Goal: Task Accomplishment & Management: Manage account settings

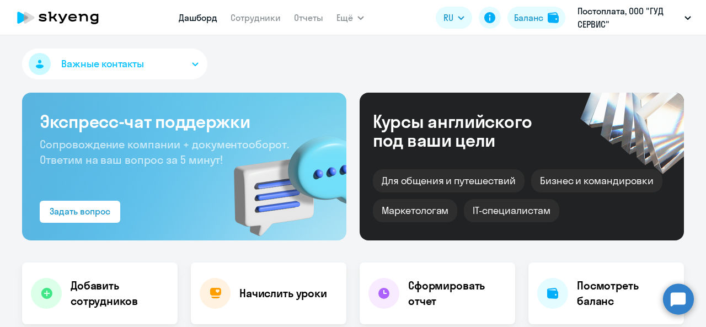
select select "30"
drag, startPoint x: 272, startPoint y: 17, endPoint x: 280, endPoint y: 29, distance: 14.4
click at [271, 17] on link "Сотрудники" at bounding box center [255, 17] width 50 height 11
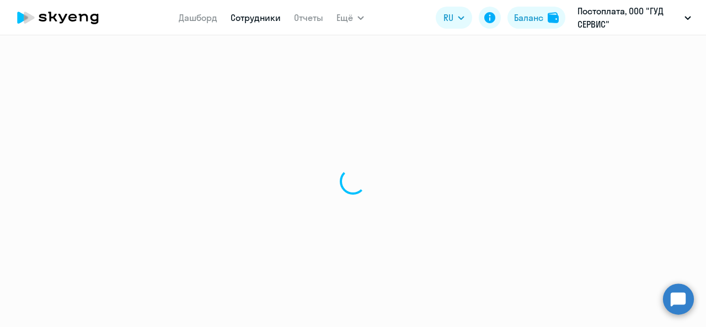
select select "30"
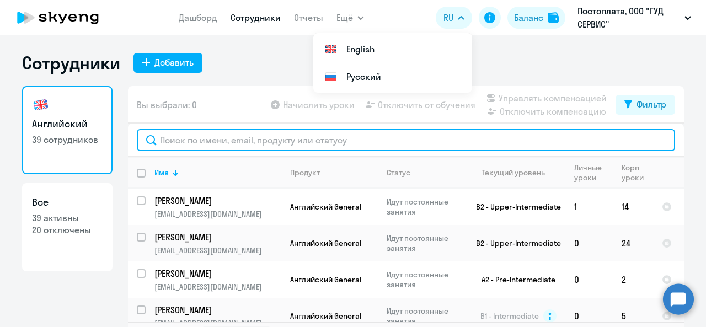
click at [296, 144] on input "text" at bounding box center [406, 140] width 538 height 22
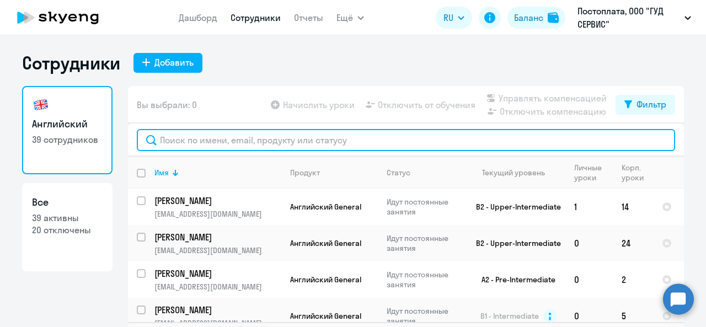
paste input "[EMAIL_ADDRESS][DOMAIN_NAME]"
click at [294, 143] on input "[EMAIL_ADDRESS][DOMAIN_NAME]" at bounding box center [406, 140] width 538 height 22
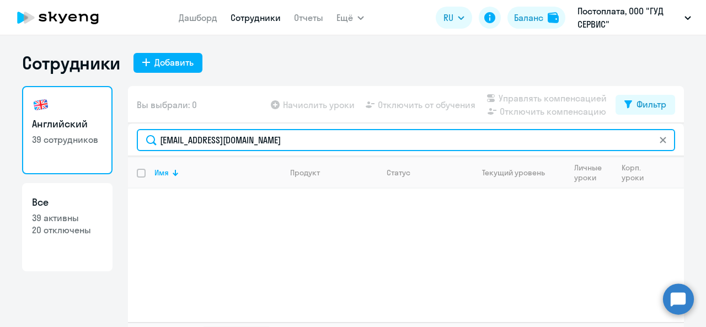
type input "[EMAIL_ADDRESS][DOMAIN_NAME]"
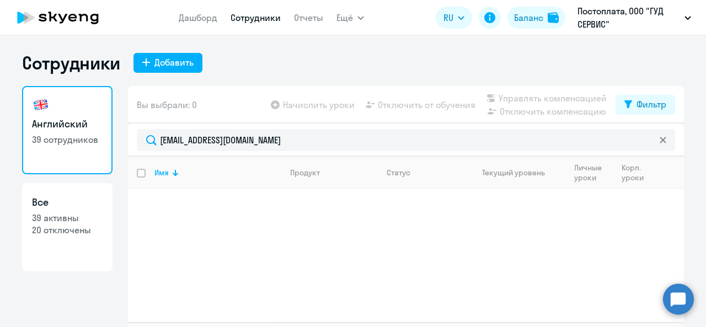
click at [77, 7] on icon at bounding box center [57, 18] width 97 height 28
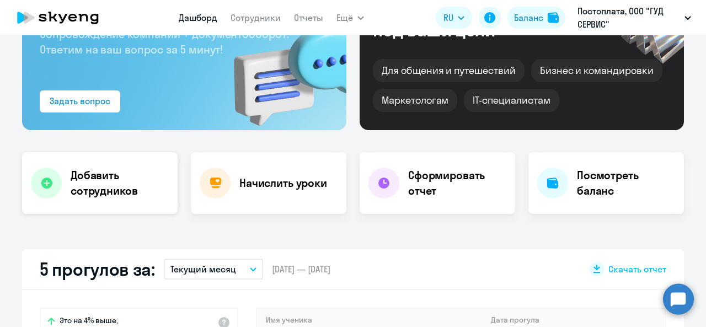
click at [124, 191] on h4 "Добавить сотрудников" at bounding box center [120, 183] width 98 height 31
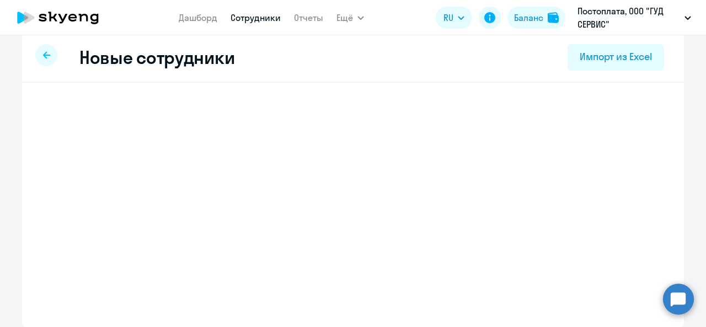
select select "english_adult_not_native_speaker"
select select "3"
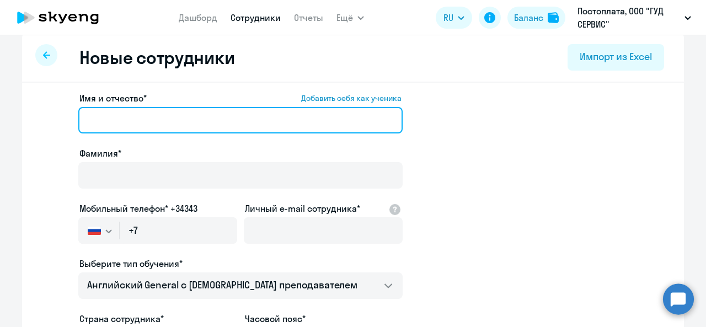
click at [240, 115] on input "Имя и отчество* Добавить себя как ученика" at bounding box center [240, 120] width 324 height 26
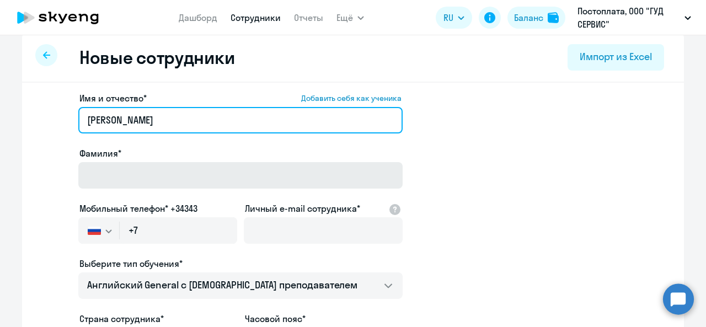
type input "[PERSON_NAME]"
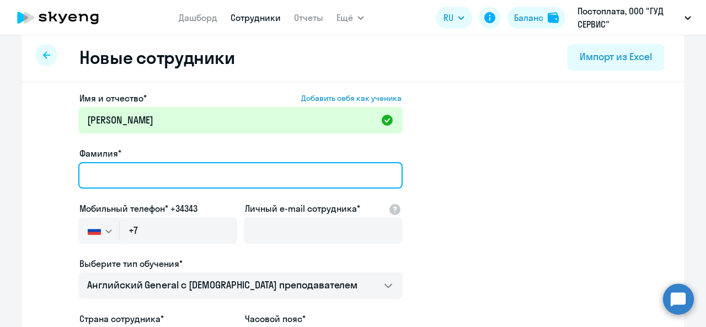
click at [232, 174] on input "Фамилия*" at bounding box center [240, 175] width 324 height 26
type input "Кишиневский"
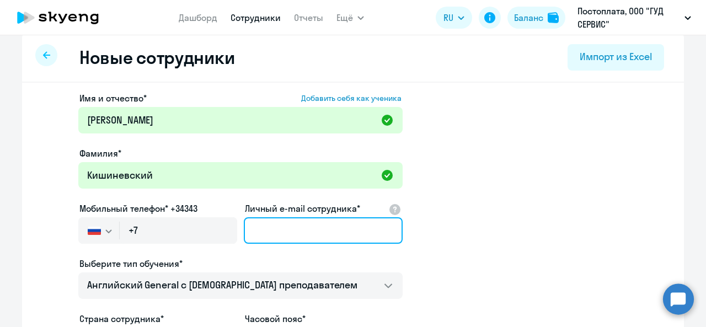
click at [311, 234] on input "Личный e-mail сотрудника*" at bounding box center [323, 230] width 159 height 26
paste input "[EMAIL_ADDRESS][DOMAIN_NAME]"
type input "[EMAIL_ADDRESS][DOMAIN_NAME]"
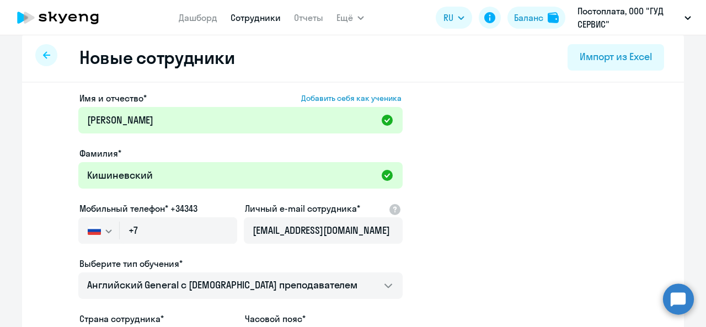
click at [511, 244] on app-new-student-form "Имя и отчество* Добавить себя как ученика [PERSON_NAME]* Кишиневский Мобильный …" at bounding box center [353, 288] width 626 height 393
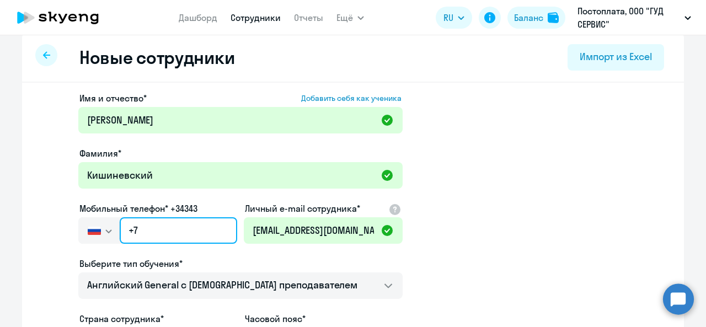
click at [200, 230] on input "+7" at bounding box center [178, 230] width 117 height 26
paste input "[PHONE_NUMBER]"
type input "[PHONE_NUMBER]"
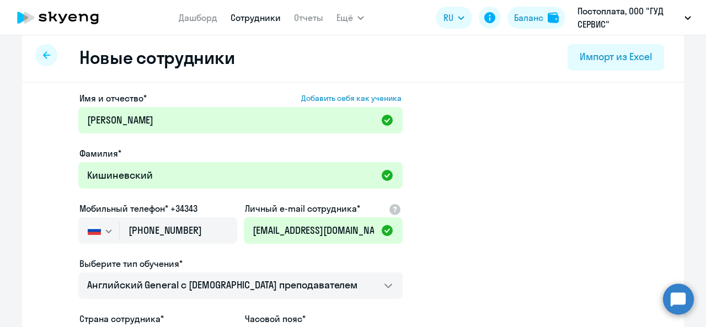
click at [465, 237] on app-new-student-form "Имя и отчество* Добавить себя как ученика [PERSON_NAME]* Кишиневский Мобильный …" at bounding box center [353, 288] width 626 height 393
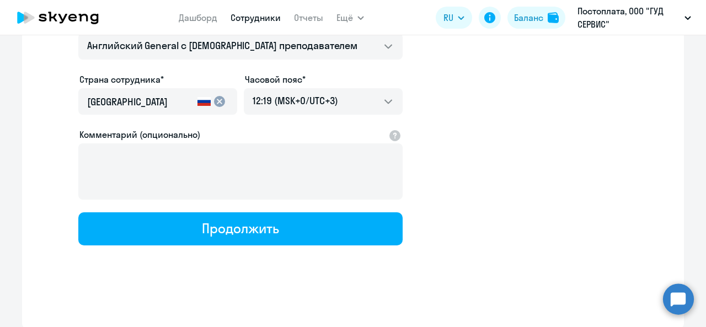
drag, startPoint x: 291, startPoint y: 222, endPoint x: 403, endPoint y: 208, distance: 112.2
click at [291, 222] on button "Продолжить" at bounding box center [240, 228] width 324 height 33
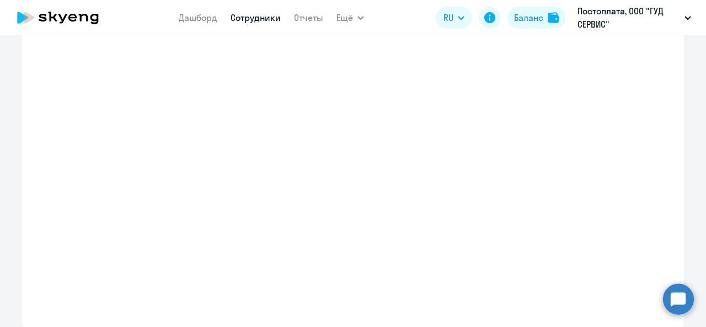
select select "english_adult_not_native_speaker"
select select "3"
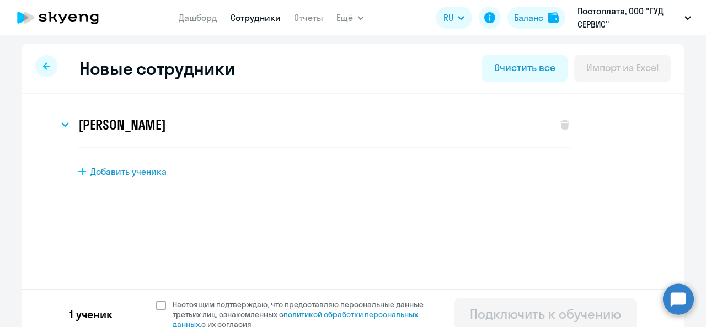
click at [160, 303] on span at bounding box center [161, 305] width 10 height 10
click at [156, 299] on input "Настоящим подтверждаю, что предоставляю персональные данные третьих лиц, ознако…" at bounding box center [155, 299] width 1 height 1
checkbox input "true"
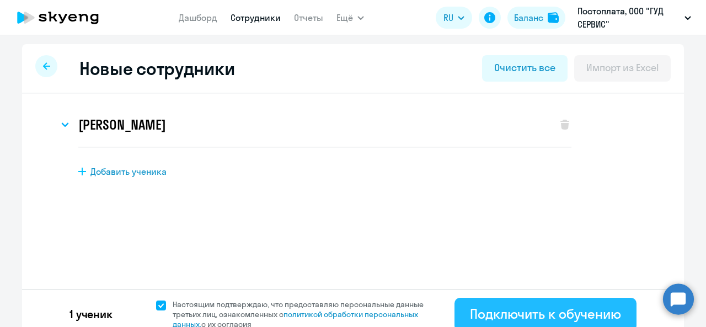
click at [549, 313] on div "Подключить к обучению" at bounding box center [545, 314] width 151 height 18
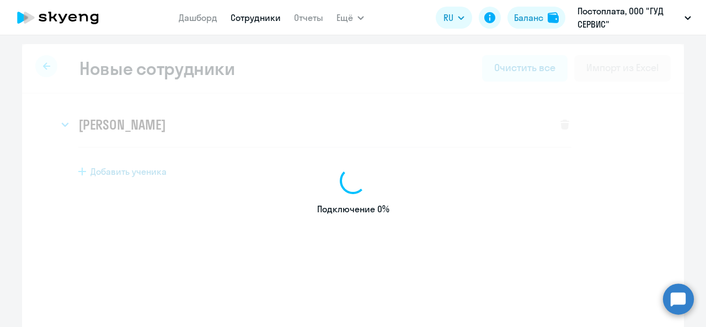
select select "english_adult_not_native_speaker"
select select "3"
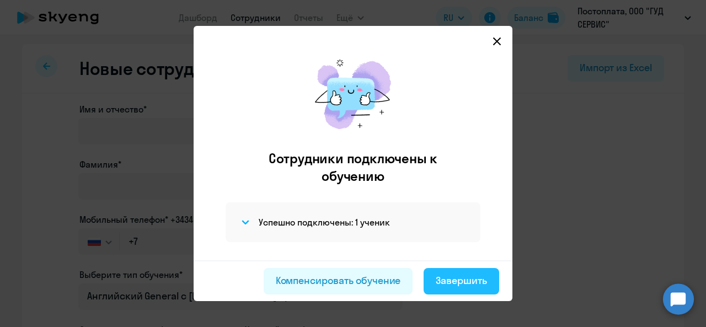
click at [465, 278] on div "Завершить" at bounding box center [461, 280] width 51 height 14
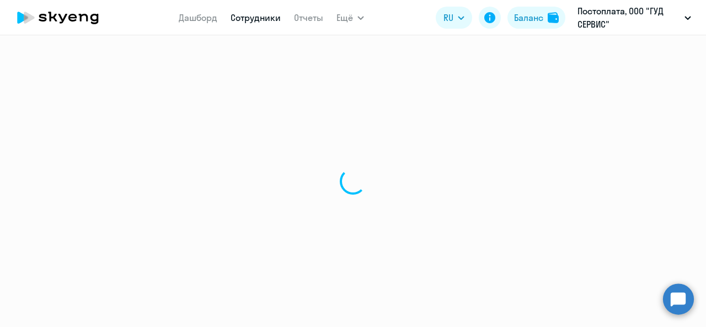
select select "30"
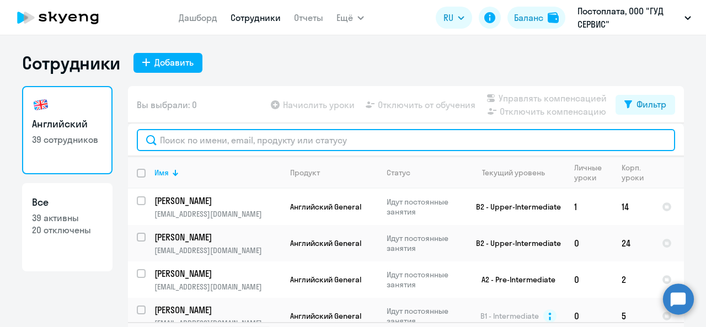
click at [371, 140] on input "text" at bounding box center [406, 140] width 538 height 22
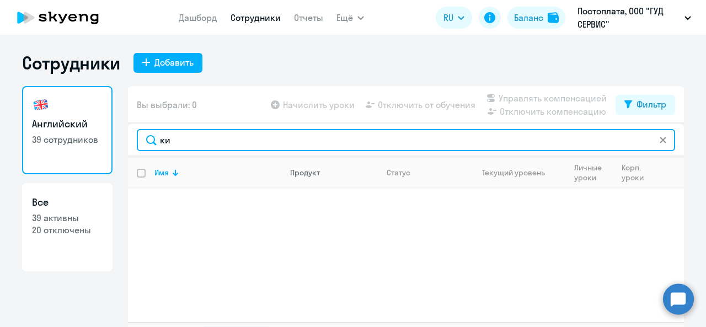
type input "к"
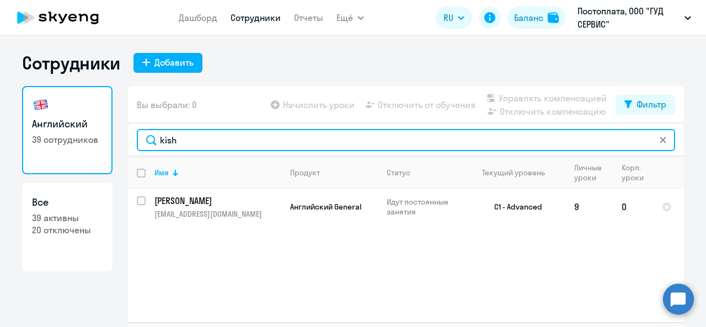
type input "kish"
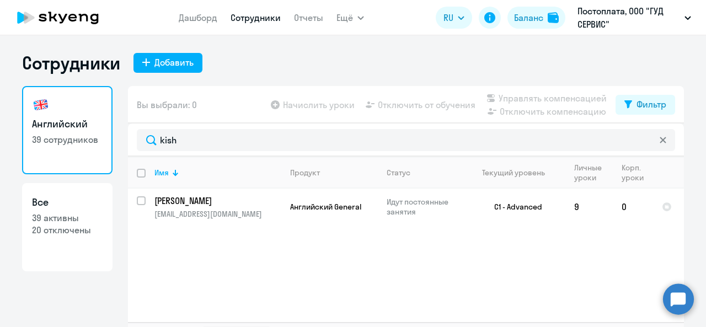
click at [60, 17] on icon at bounding box center [62, 18] width 9 height 9
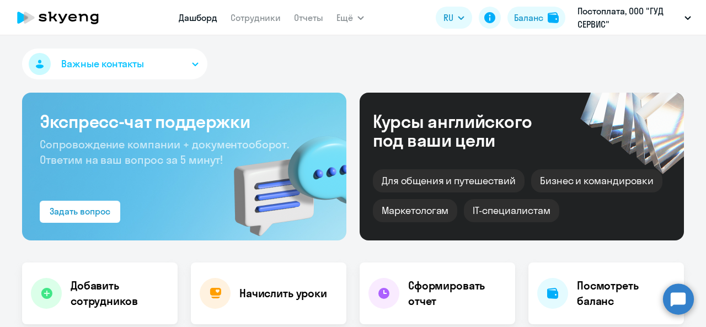
select select "30"
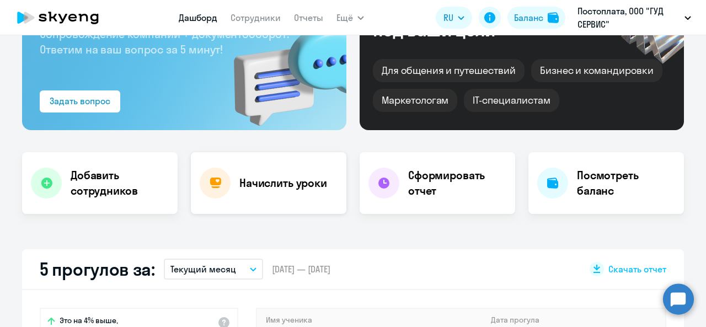
click at [254, 174] on div "Начислить уроки" at bounding box center [268, 183] width 155 height 62
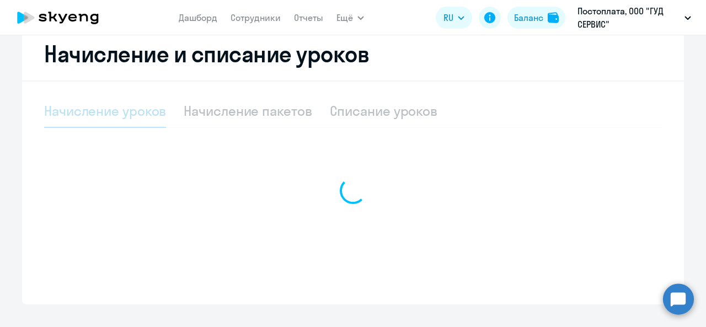
scroll to position [232, 0]
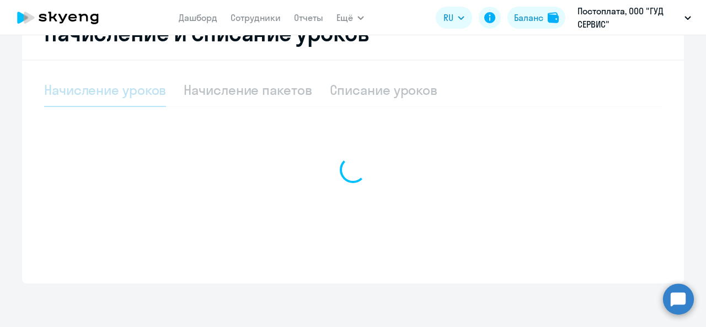
select select "10"
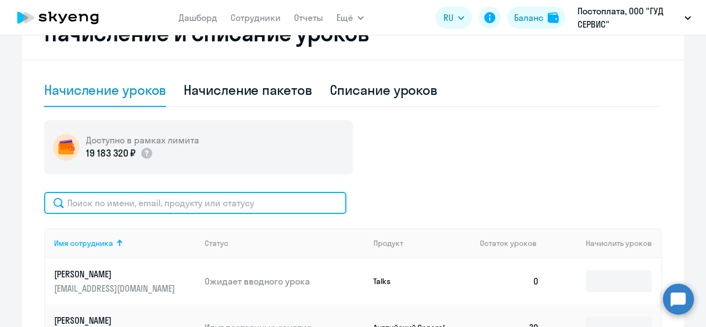
click at [231, 203] on input "text" at bounding box center [195, 203] width 302 height 22
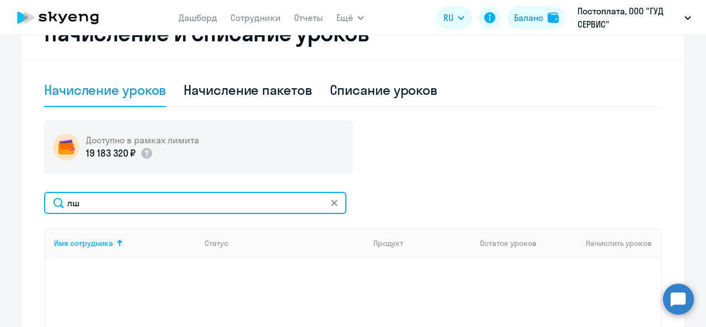
type input "л"
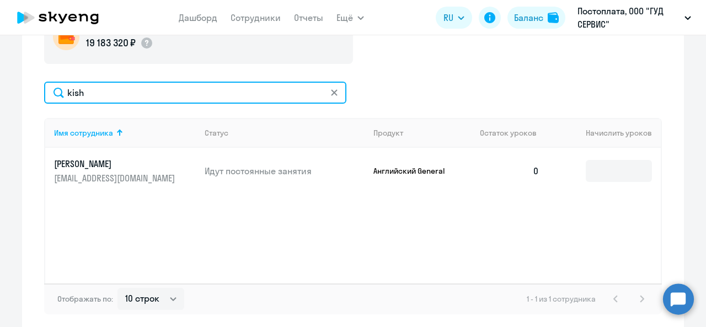
scroll to position [342, 0]
type input "kish"
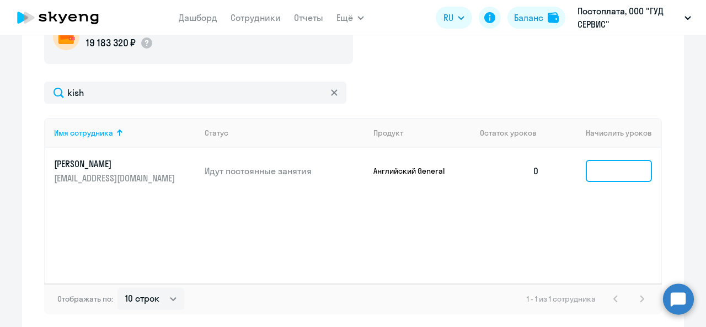
click at [603, 172] on input at bounding box center [619, 171] width 66 height 22
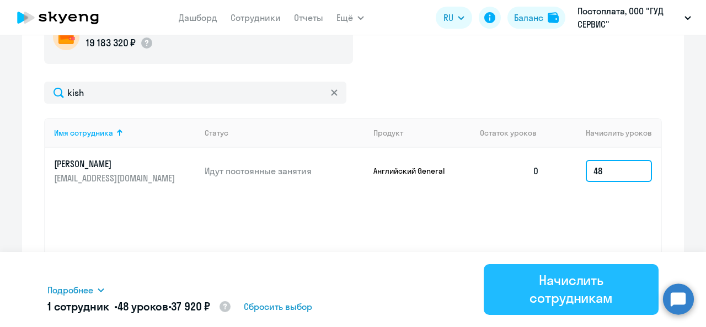
type input "48"
click at [547, 296] on div "Начислить сотрудникам" at bounding box center [571, 288] width 144 height 35
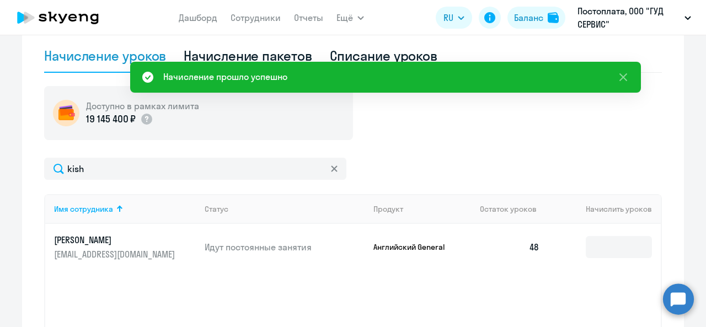
scroll to position [66, 0]
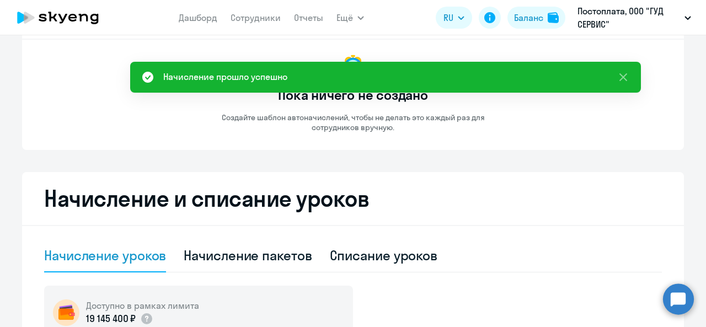
click at [78, 17] on icon at bounding box center [57, 18] width 97 height 28
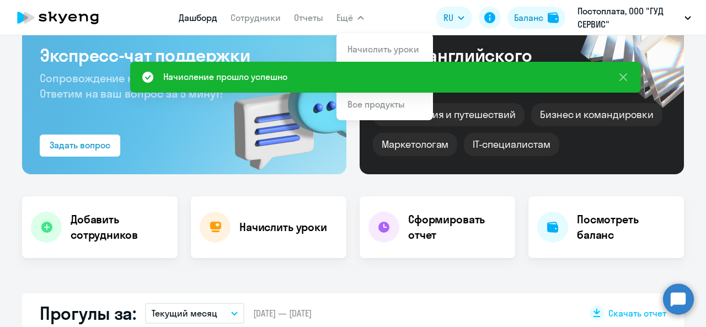
scroll to position [143, 0]
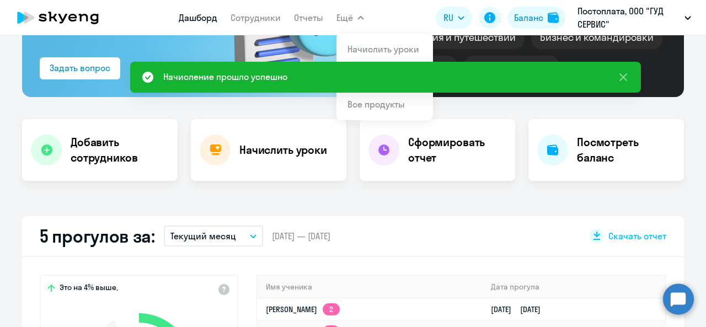
select select "30"
